Goal: Information Seeking & Learning: Learn about a topic

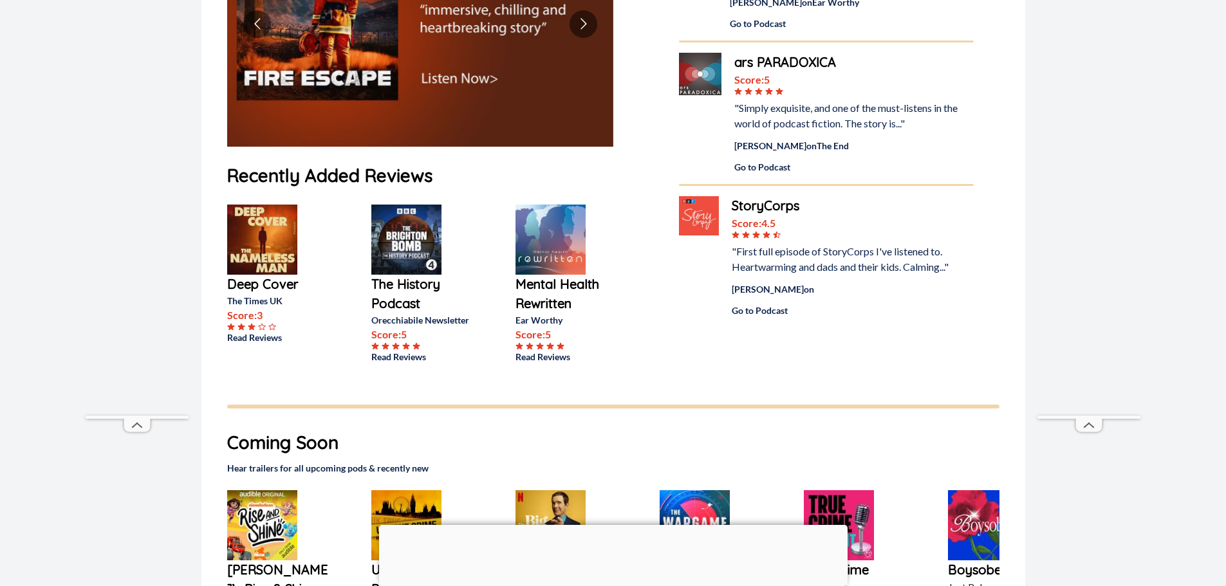
scroll to position [258, 0]
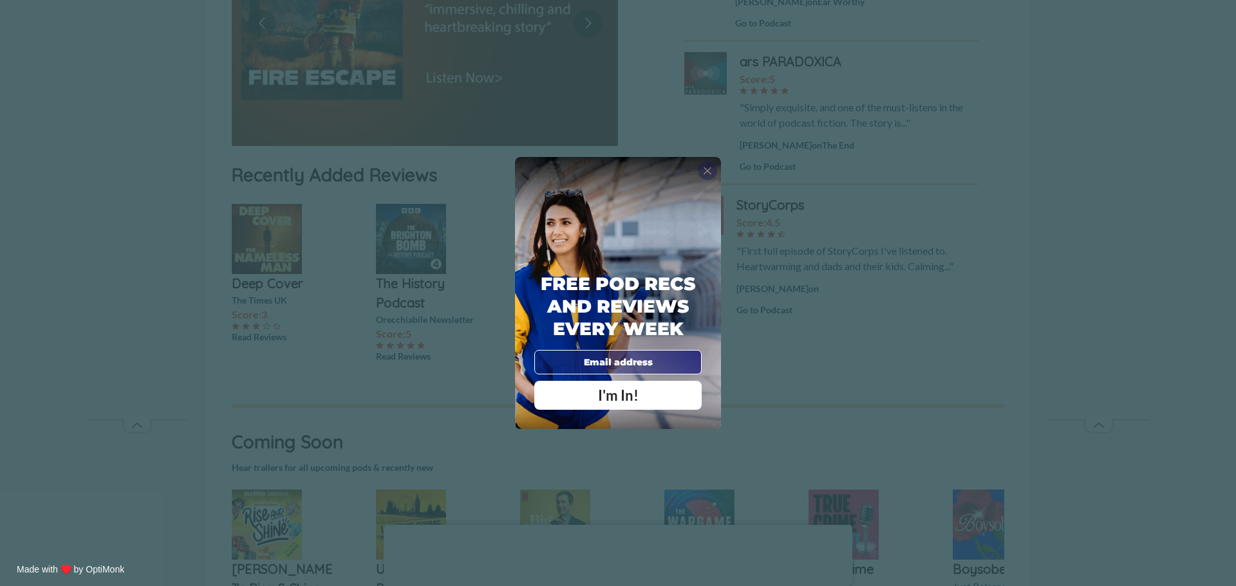
click at [709, 170] on span "X" at bounding box center [707, 170] width 9 height 13
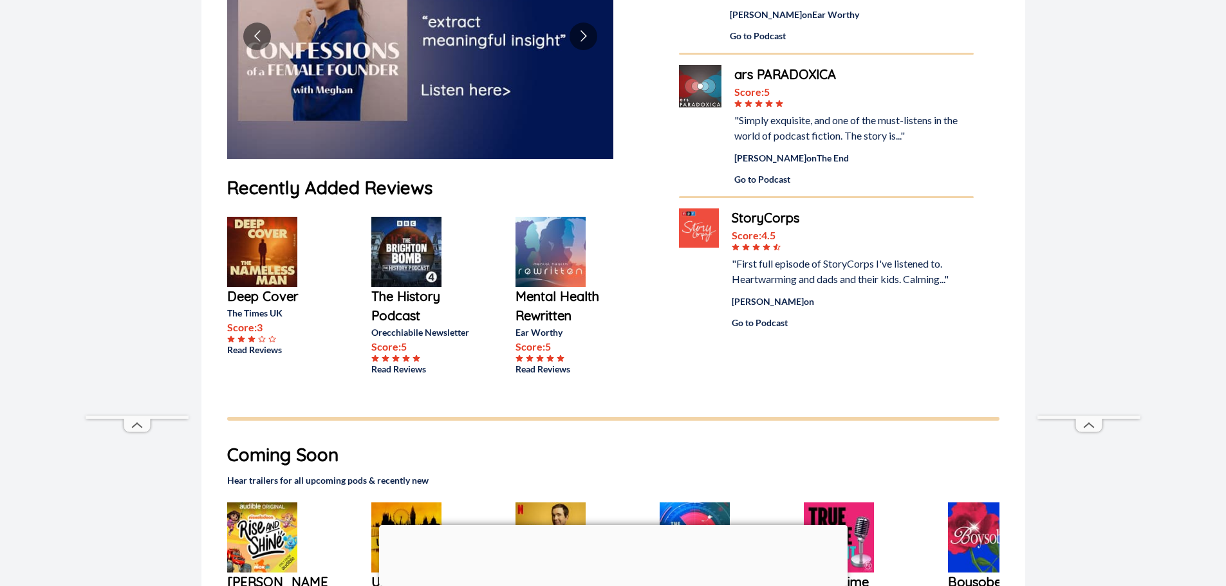
scroll to position [0, 0]
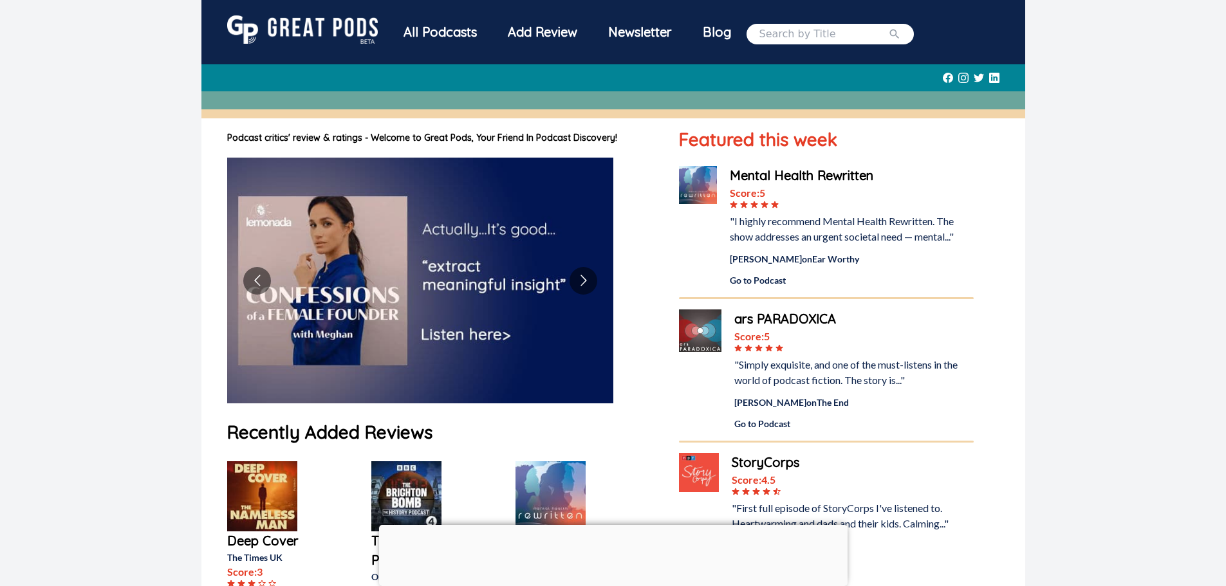
click at [438, 32] on div "All Podcasts" at bounding box center [440, 31] width 104 height 33
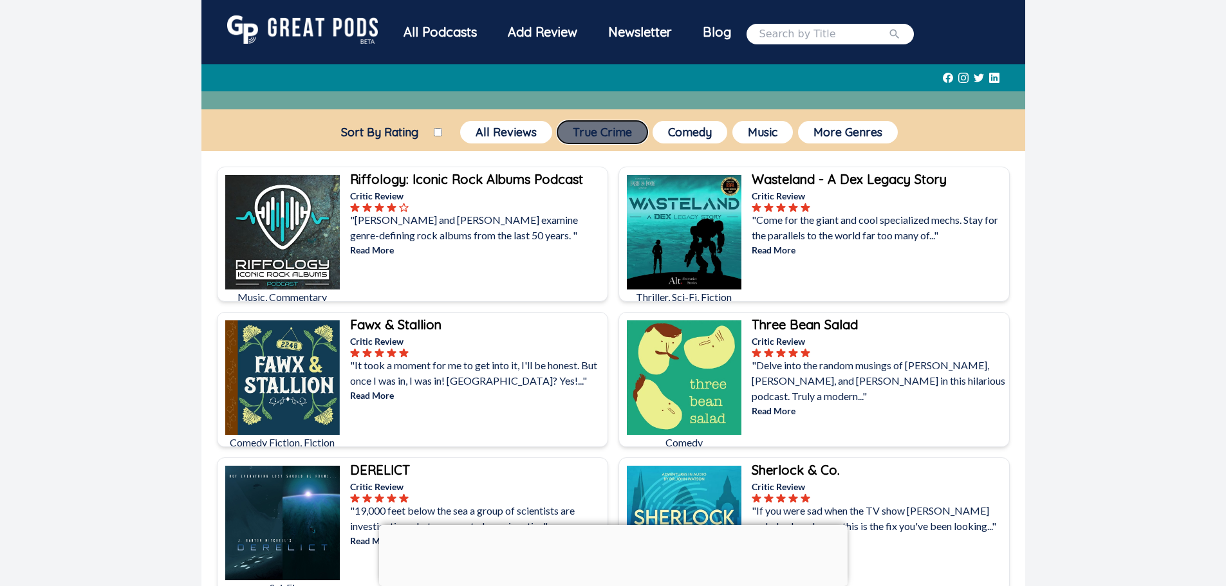
click at [598, 141] on button "True Crime" at bounding box center [602, 132] width 90 height 23
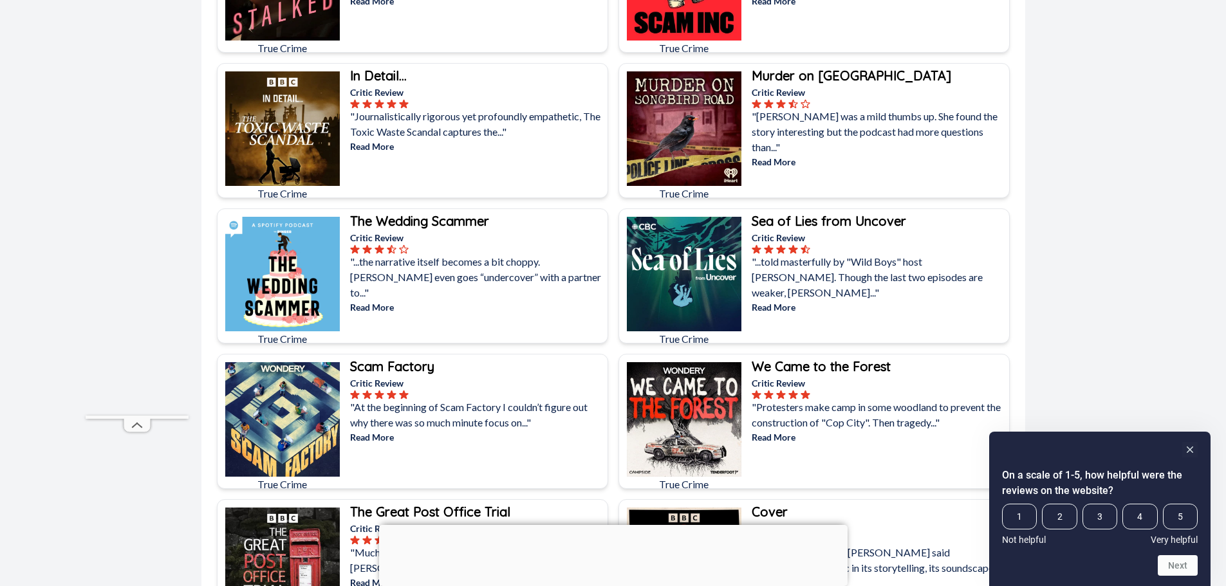
scroll to position [1996, 0]
click at [481, 413] on p ""At the beginning of Scam Factory I couldn’t figure out why there was so much m…" at bounding box center [477, 414] width 255 height 31
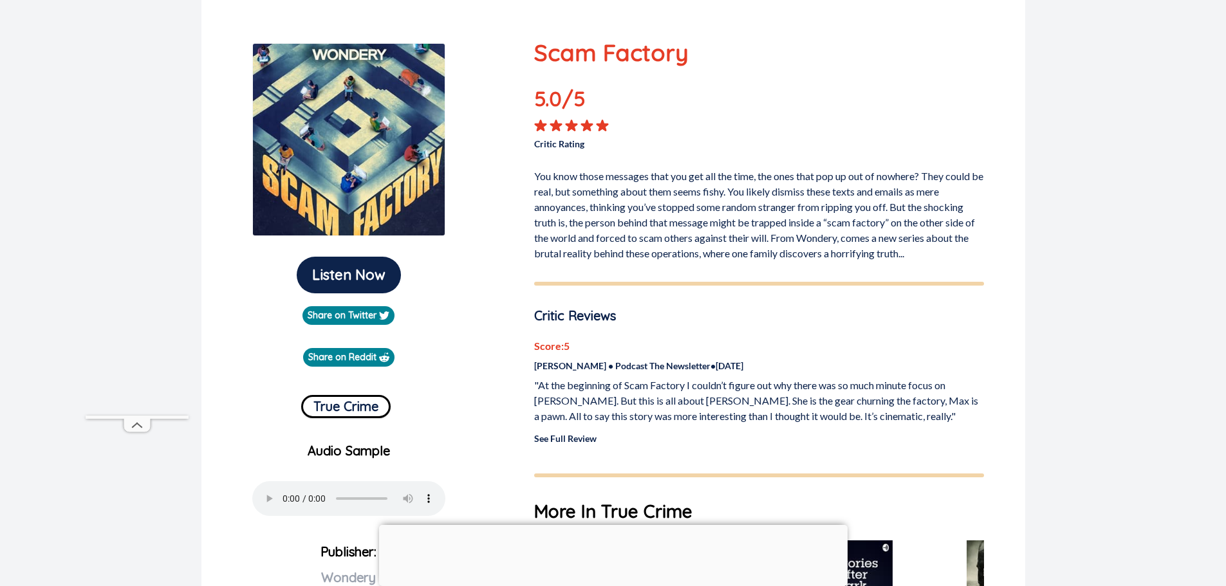
scroll to position [129, 0]
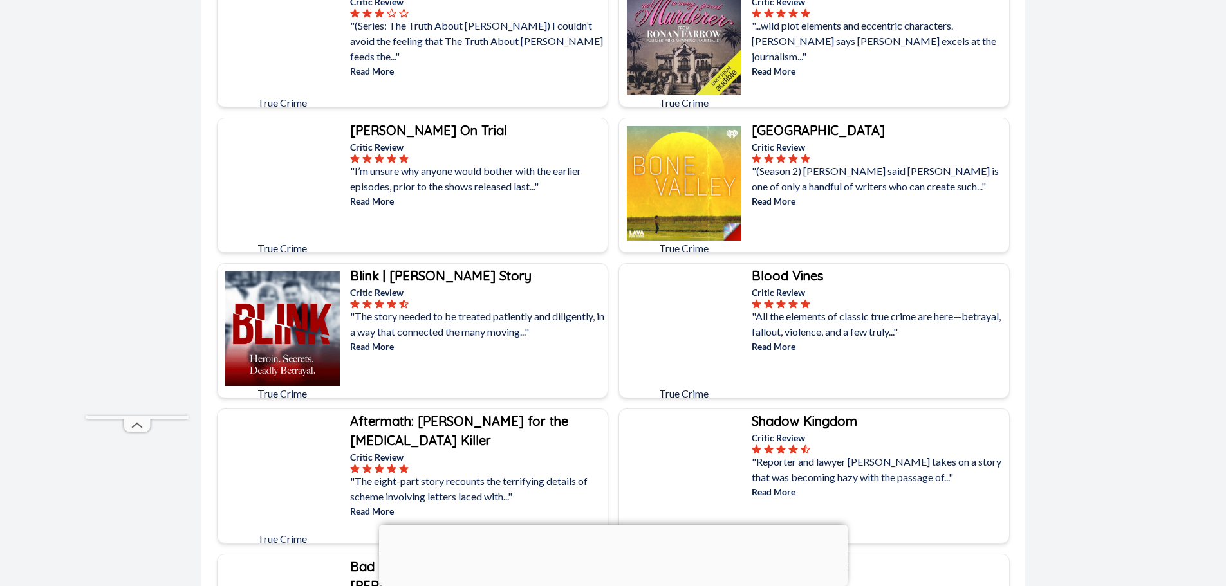
scroll to position [515, 0]
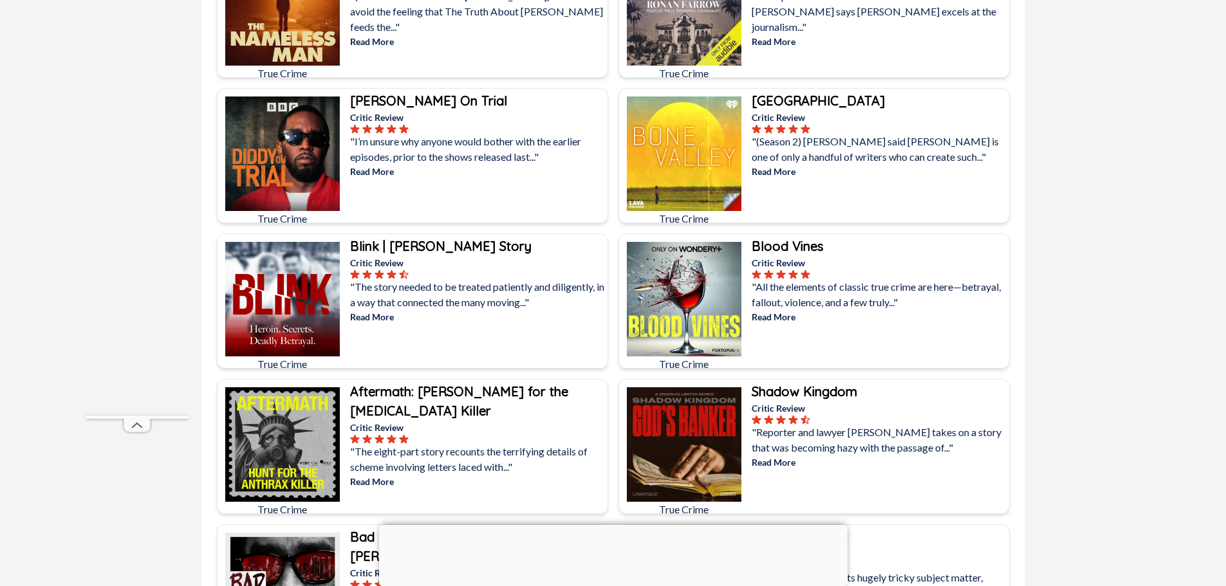
click at [794, 276] on icon at bounding box center [793, 274] width 8 height 8
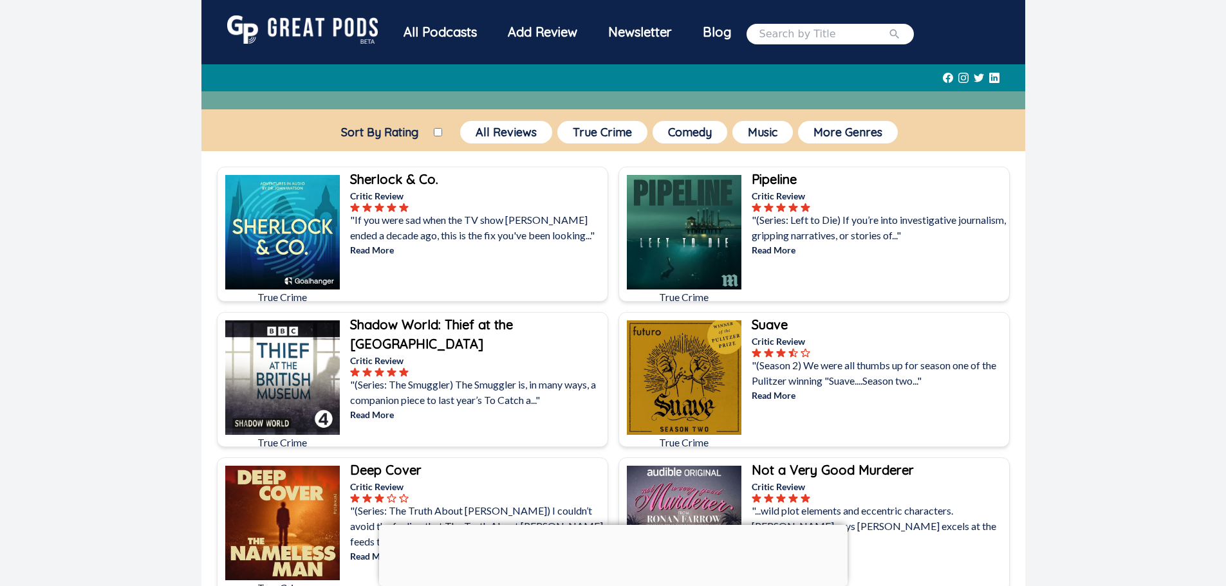
click at [440, 131] on input "Sort By Rating" at bounding box center [438, 132] width 8 height 8
checkbox input "true"
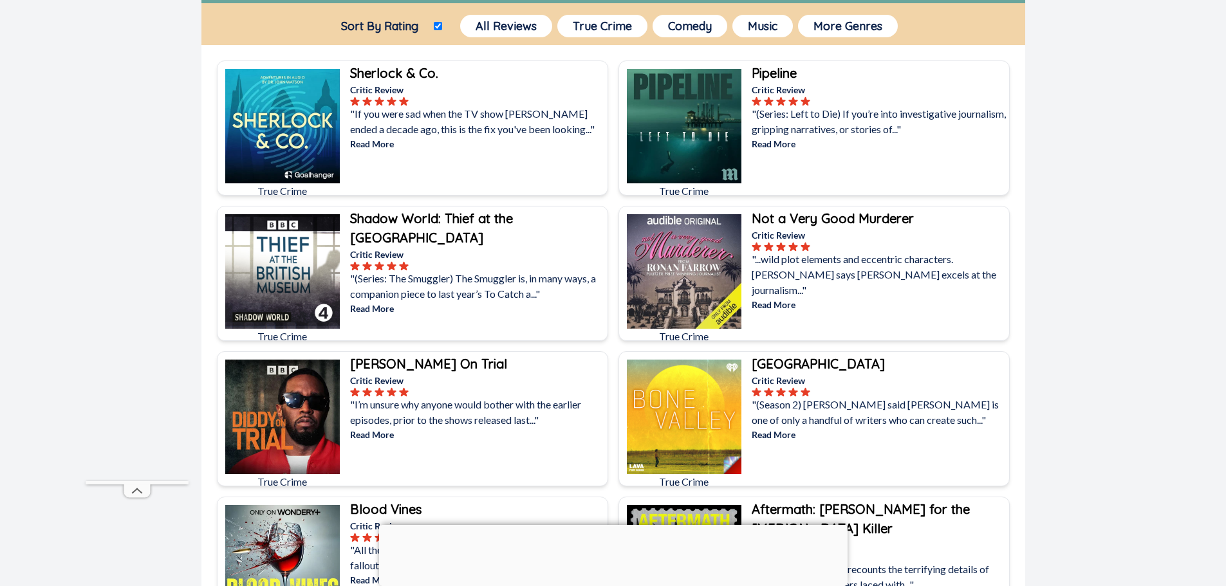
scroll to position [129, 0]
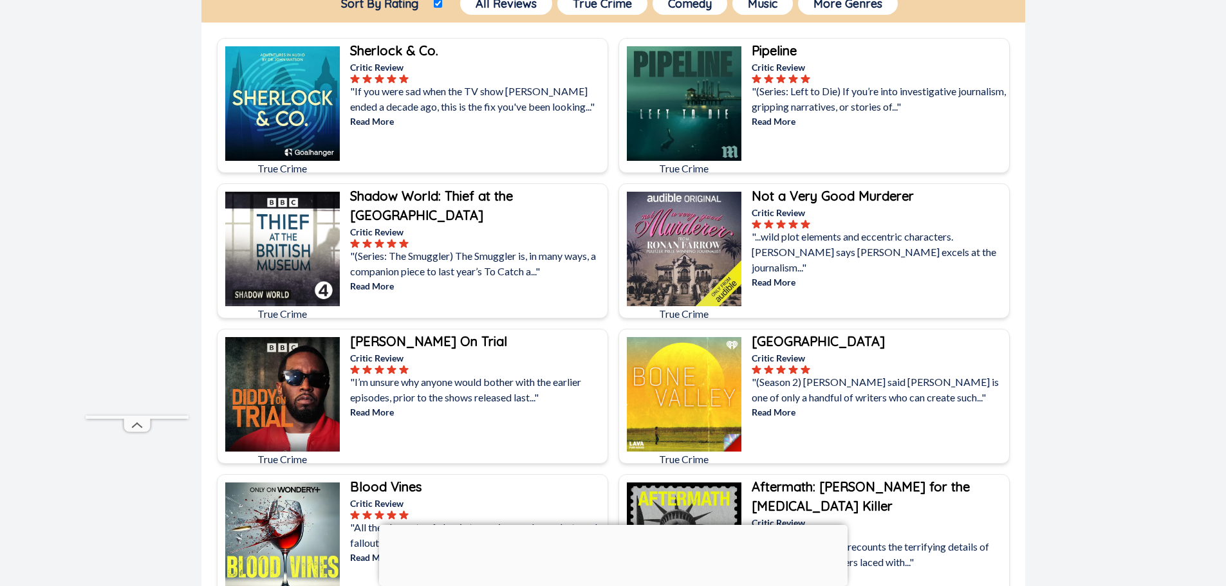
click at [671, 254] on img at bounding box center [684, 249] width 115 height 115
